Goal: Transaction & Acquisition: Book appointment/travel/reservation

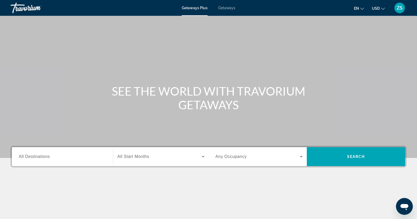
click at [229, 8] on span "Getaways" at bounding box center [226, 8] width 17 height 4
click at [27, 158] on span "All Destinations" at bounding box center [34, 156] width 31 height 4
click at [27, 158] on input "Destination All Destinations" at bounding box center [62, 157] width 87 height 6
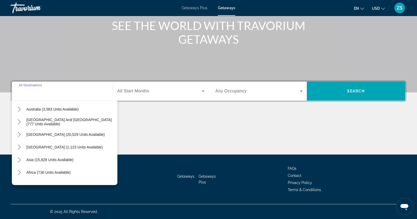
scroll to position [85, 0]
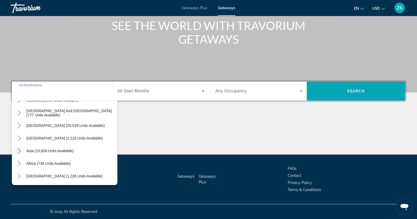
click at [18, 151] on icon "Toggle Asia (15,828 units available) submenu" at bounding box center [19, 150] width 5 height 5
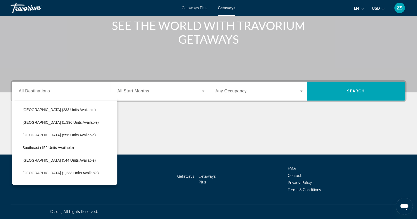
scroll to position [261, 0]
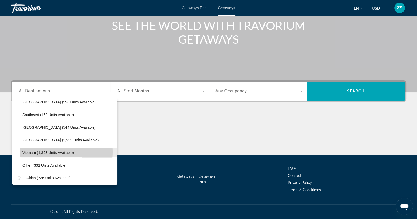
click at [30, 151] on span "Vietnam (1,393 units available)" at bounding box center [47, 153] width 51 height 4
type input "**********"
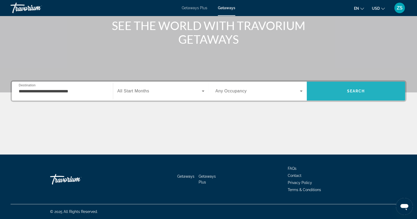
click at [361, 90] on span "Search" at bounding box center [356, 91] width 18 height 4
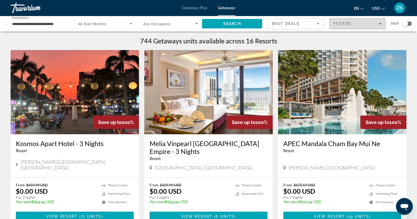
click at [381, 24] on span "Filters" at bounding box center [357, 23] width 56 height 13
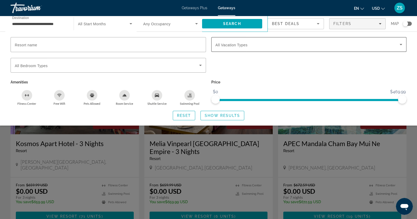
click at [401, 44] on icon "Search widget" at bounding box center [400, 44] width 3 height 1
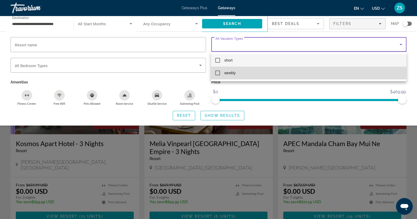
click at [218, 73] on mat-pseudo-checkbox at bounding box center [217, 73] width 5 height 5
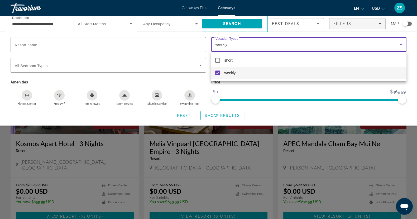
click at [216, 115] on div at bounding box center [208, 109] width 417 height 219
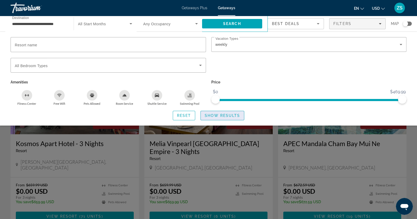
click at [222, 117] on span "Show Results" at bounding box center [221, 116] width 35 height 4
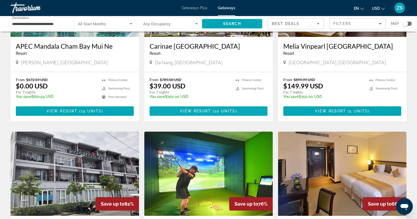
scroll to position [99, 0]
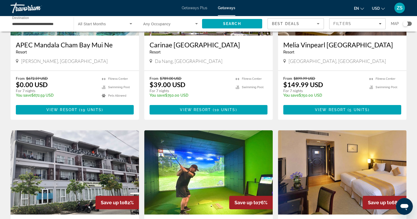
click at [208, 182] on img "Main content" at bounding box center [208, 172] width 128 height 84
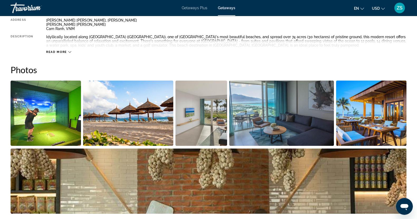
scroll to position [41, 0]
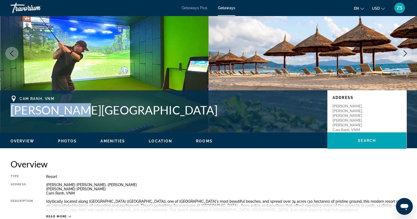
drag, startPoint x: 1, startPoint y: 111, endPoint x: 82, endPoint y: 115, distance: 81.2
click at [82, 115] on div "Cam Ranh, [GEOGRAPHIC_DATA][PERSON_NAME] Address [PERSON_NAME][GEOGRAPHIC_DATA]…" at bounding box center [208, 112] width 417 height 32
copy h1 "[PERSON_NAME][GEOGRAPHIC_DATA]"
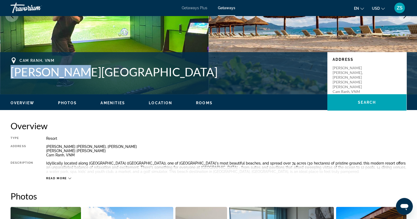
scroll to position [0, 0]
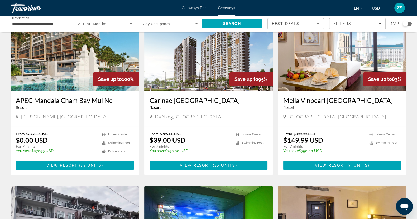
scroll to position [33, 0]
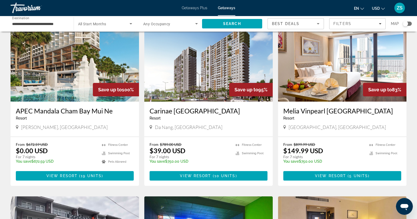
click at [180, 64] on img "Main content" at bounding box center [208, 59] width 128 height 84
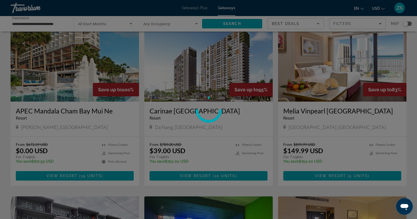
click at [206, 69] on div at bounding box center [208, 109] width 417 height 219
click at [213, 179] on div at bounding box center [208, 109] width 417 height 219
click at [209, 174] on div at bounding box center [208, 109] width 417 height 219
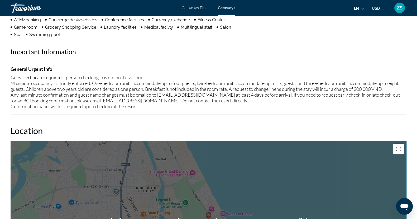
scroll to position [428, 0]
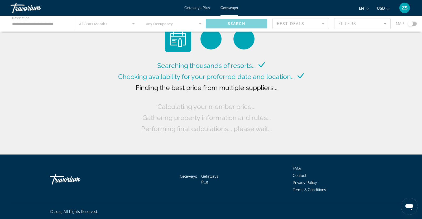
click at [41, 26] on div "Main content" at bounding box center [211, 24] width 422 height 16
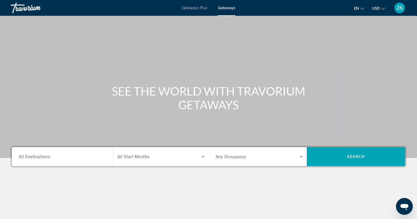
click at [59, 158] on input "Destination All Destinations" at bounding box center [62, 157] width 87 height 6
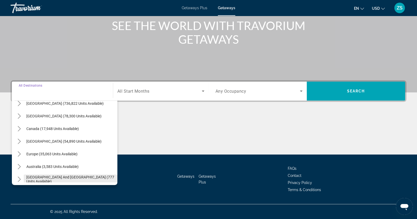
scroll to position [33, 0]
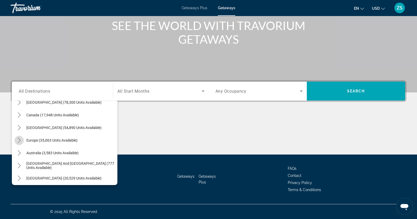
click at [21, 140] on icon "Toggle Europe (35,063 units available) submenu" at bounding box center [19, 140] width 5 height 5
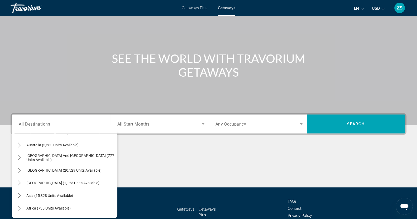
scroll to position [389, 0]
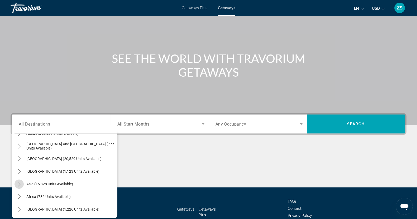
click at [20, 182] on icon "Toggle Asia (15,828 units available) submenu" at bounding box center [19, 184] width 5 height 5
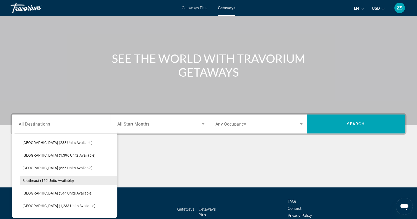
scroll to position [564, 0]
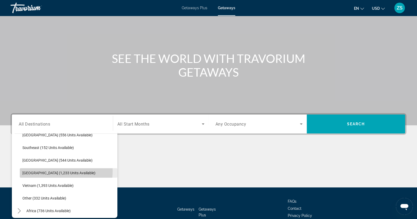
click at [49, 172] on span "[GEOGRAPHIC_DATA] (1,233 units available)" at bounding box center [58, 173] width 73 height 4
type input "**********"
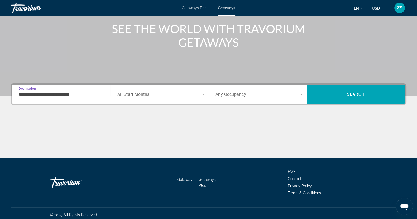
scroll to position [66, 0]
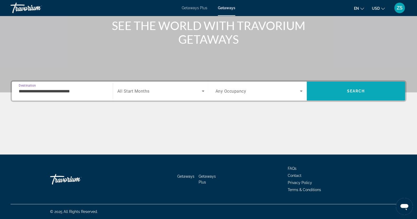
click at [352, 89] on span "Search" at bounding box center [356, 91] width 18 height 4
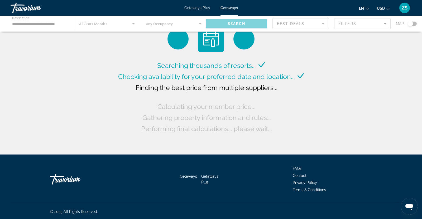
click at [383, 23] on div "Main content" at bounding box center [211, 24] width 422 height 16
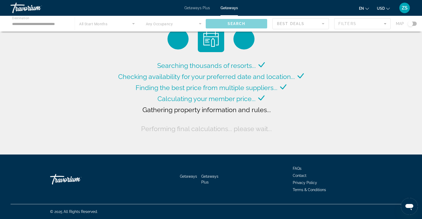
click at [383, 23] on div "Main content" at bounding box center [211, 24] width 422 height 16
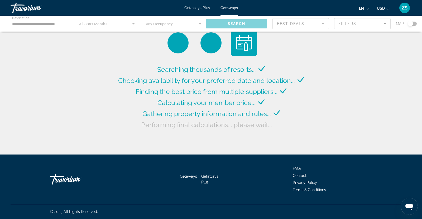
click at [384, 23] on div "Main content" at bounding box center [211, 24] width 422 height 16
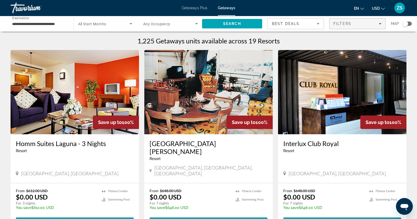
click at [380, 23] on icon "Filters" at bounding box center [379, 23] width 3 height 3
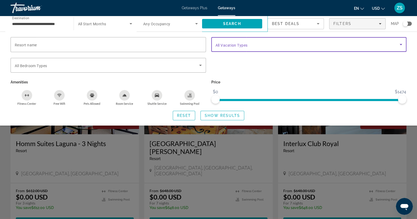
click at [401, 43] on icon "Search widget" at bounding box center [400, 44] width 6 height 6
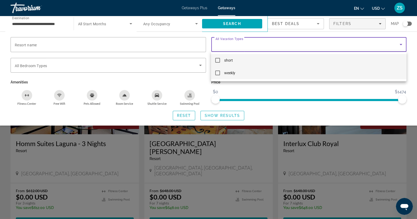
click at [219, 74] on mat-pseudo-checkbox at bounding box center [217, 73] width 5 height 5
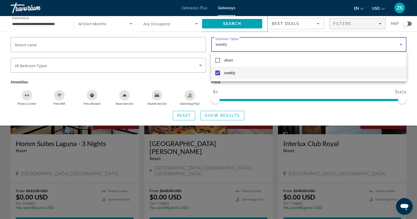
click at [227, 115] on div at bounding box center [208, 109] width 417 height 219
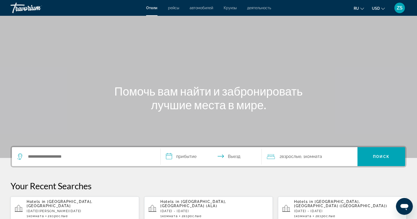
click at [169, 156] on input "**********" at bounding box center [211, 157] width 103 height 21
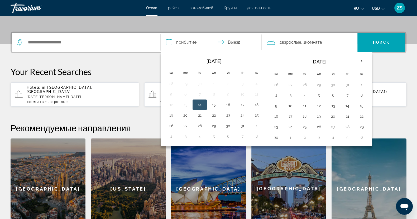
scroll to position [129, 0]
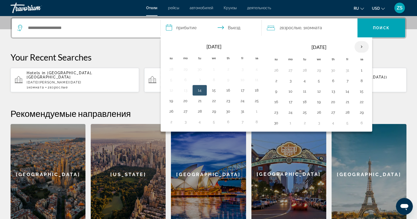
click at [361, 47] on th "Next month" at bounding box center [361, 47] width 14 height 12
click at [275, 89] on button "11" at bounding box center [276, 91] width 8 height 7
click at [307, 93] on button "13" at bounding box center [304, 91] width 8 height 7
type input "**********"
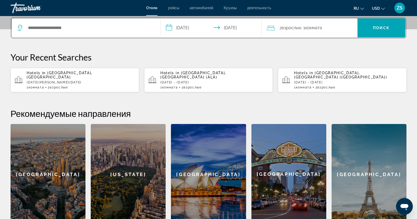
click at [65, 81] on p "Fri, 02 Jan - Sat, 10 Jan" at bounding box center [81, 83] width 108 height 4
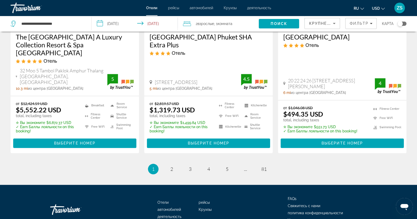
scroll to position [727, 0]
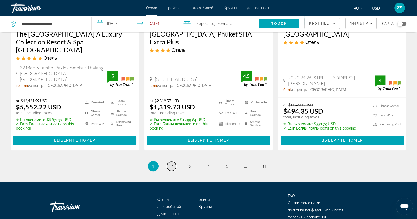
click at [172, 163] on span "2" at bounding box center [171, 166] width 3 height 6
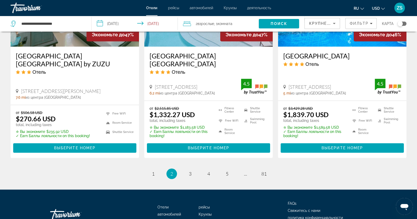
scroll to position [712, 0]
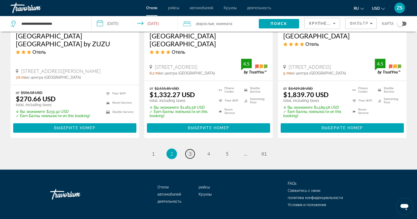
click at [190, 151] on span "3" at bounding box center [190, 154] width 3 height 6
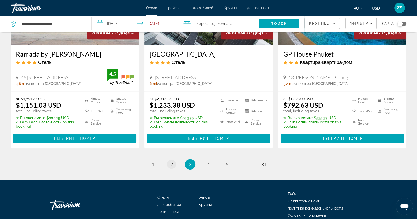
scroll to position [719, 0]
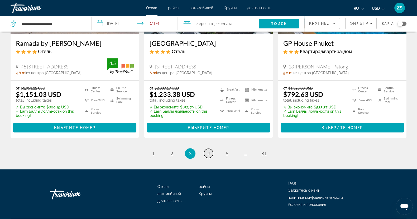
click at [207, 151] on span "4" at bounding box center [208, 154] width 3 height 6
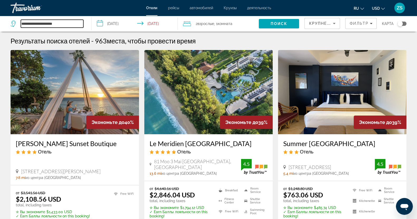
click at [67, 22] on input "**********" at bounding box center [52, 24] width 62 height 8
type input "*"
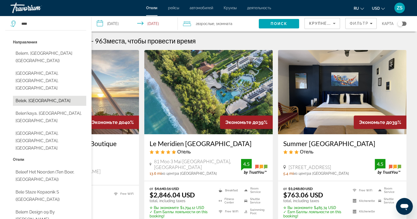
click at [31, 96] on button "Belek, Turkey" at bounding box center [49, 101] width 73 height 10
type input "**********"
